Goal: Submit feedback/report problem

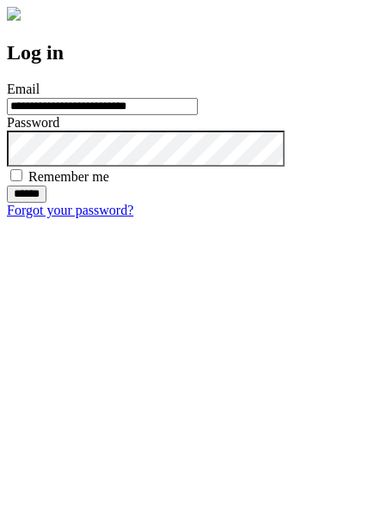
type input "**********"
click at [46, 203] on input "******" at bounding box center [27, 194] width 40 height 17
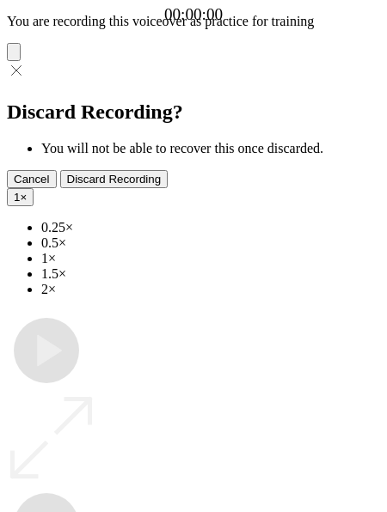
type input "**********"
